Goal: Use online tool/utility: Utilize a website feature to perform a specific function

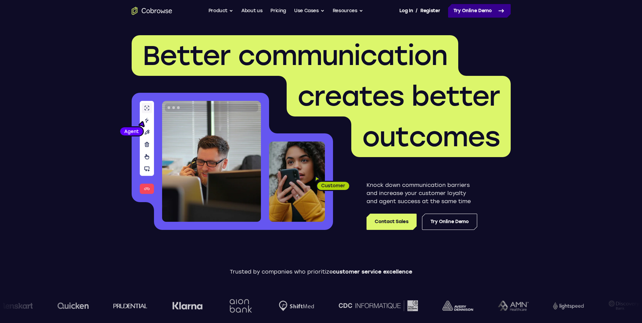
click at [475, 16] on link "Try Online Demo" at bounding box center [479, 11] width 63 height 14
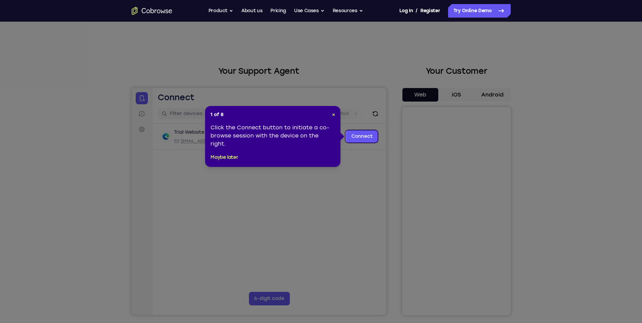
click at [337, 114] on div "1 of 8 × Click the Connect button to initiate a co-browse session with the devi…" at bounding box center [272, 136] width 135 height 61
click at [335, 112] on span "×" at bounding box center [333, 115] width 3 height 6
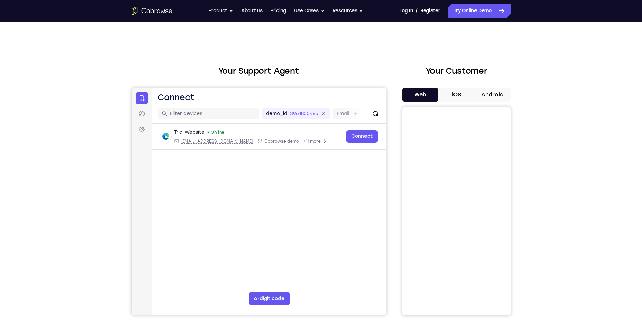
click at [502, 93] on button "Android" at bounding box center [493, 95] width 36 height 14
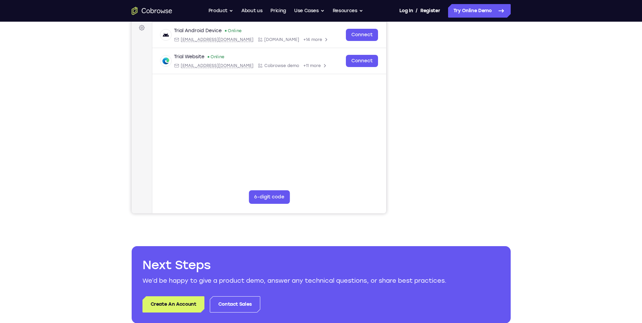
scroll to position [34, 0]
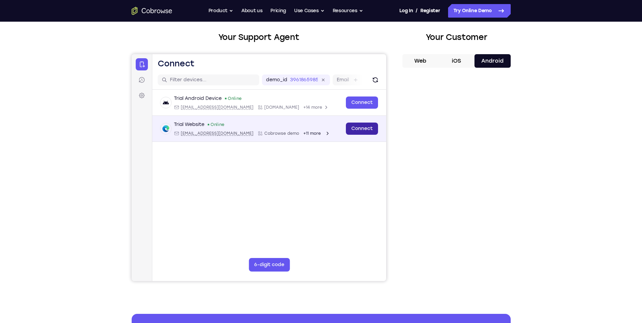
click at [362, 123] on link "Connect" at bounding box center [362, 129] width 32 height 12
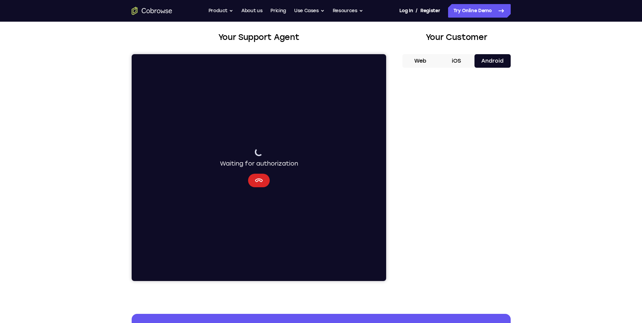
click at [256, 180] on icon "Cancel" at bounding box center [259, 180] width 8 height 8
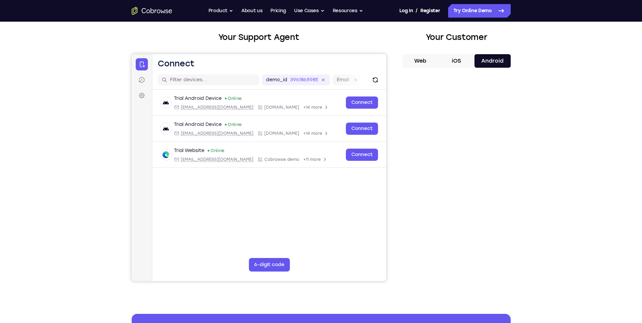
drag, startPoint x: 49, startPoint y: 123, endPoint x: 53, endPoint y: 129, distance: 7.7
click at [51, 126] on div "Your Support Agent Your Customer Web iOS Android Next Steps We’d be happy to gi…" at bounding box center [321, 211] width 642 height 446
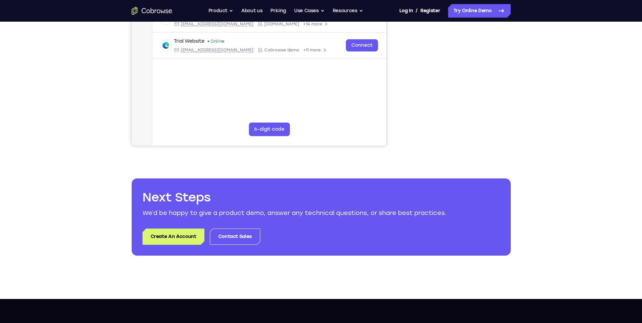
scroll to position [135, 0]
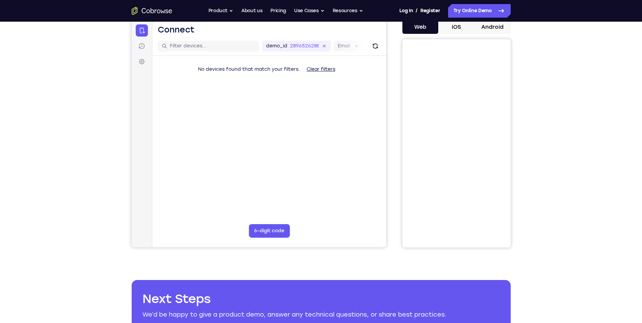
scroll to position [34, 0]
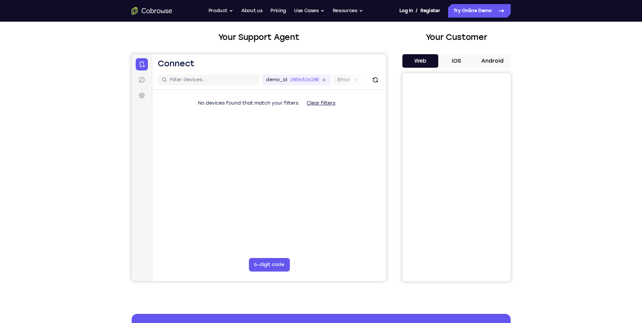
click at [458, 53] on div "Your Customer Web iOS Android" at bounding box center [456, 156] width 108 height 250
click at [461, 59] on button "iOS" at bounding box center [456, 61] width 36 height 14
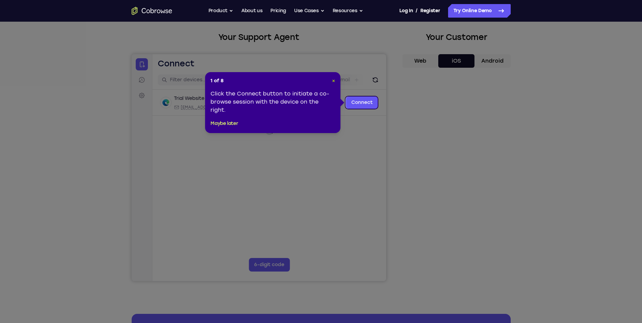
click at [333, 80] on span "×" at bounding box center [333, 81] width 3 height 6
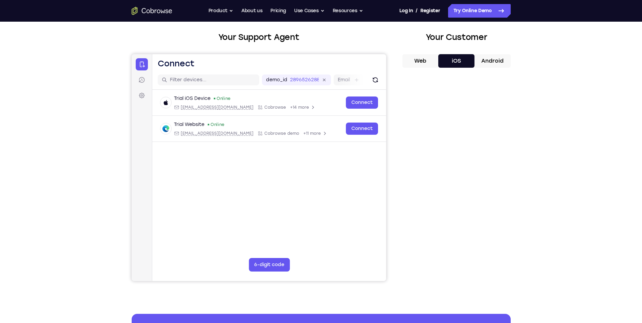
click at [504, 57] on button "Android" at bounding box center [493, 61] width 36 height 14
click at [427, 61] on button "Web" at bounding box center [420, 61] width 36 height 14
click at [498, 62] on button "Android" at bounding box center [493, 61] width 36 height 14
click at [343, 80] on label "Email" at bounding box center [343, 79] width 12 height 7
click at [352, 80] on input "Email" at bounding box center [352, 79] width 1 height 7
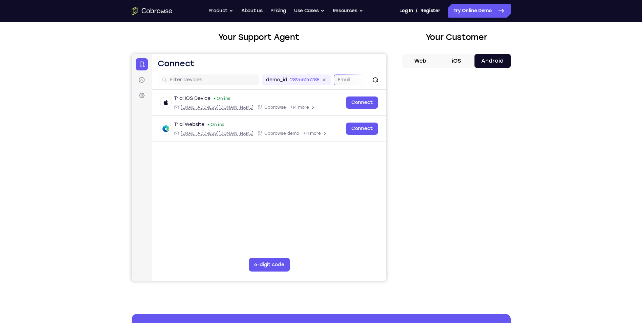
scroll to position [0, 88]
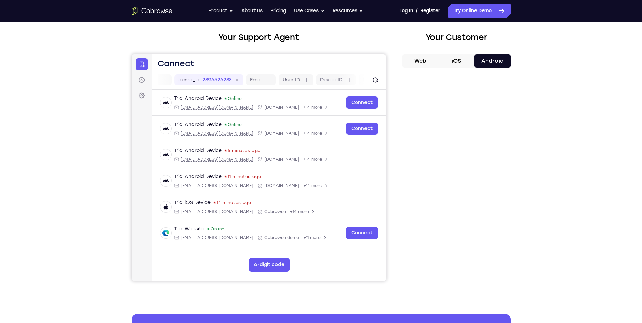
click at [607, 120] on div "Your Support Agent Your Customer Web iOS Android Next Steps We’d be happy to gi…" at bounding box center [321, 211] width 642 height 446
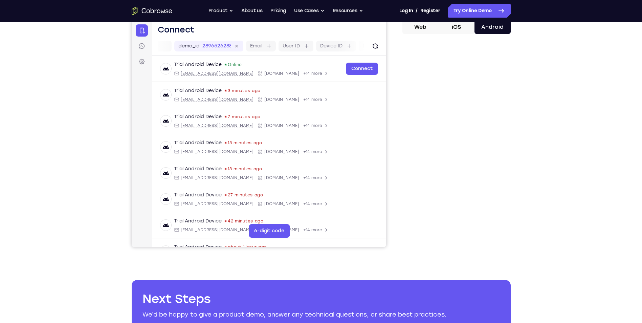
scroll to position [34, 0]
